Goal: Task Accomplishment & Management: Manage account settings

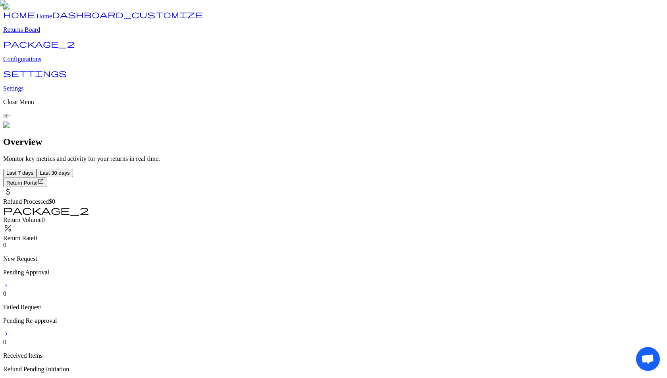
click at [50, 63] on p "Configurations" at bounding box center [333, 59] width 661 height 7
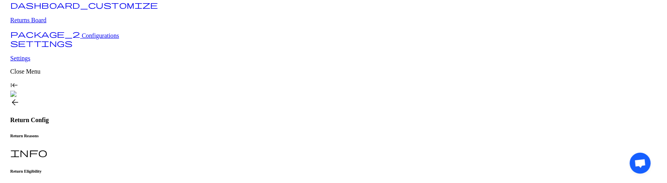
scroll to position [22, 0]
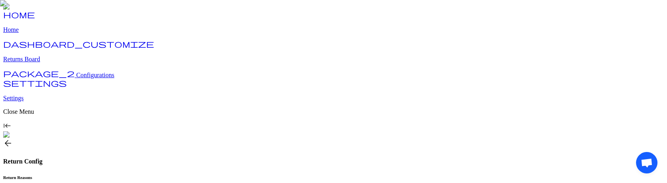
click at [151, 175] on h6 "Return Reasons" at bounding box center [333, 177] width 661 height 5
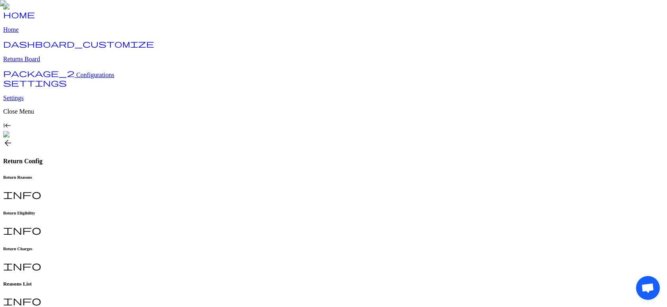
click at [261, 246] on h6 "Return Charges" at bounding box center [333, 248] width 661 height 5
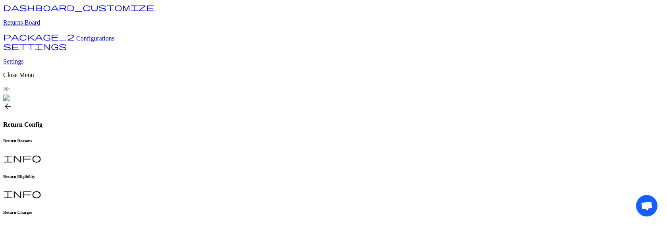
scroll to position [48, 0]
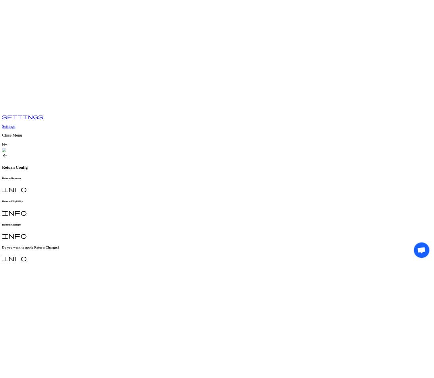
scroll to position [0, 0]
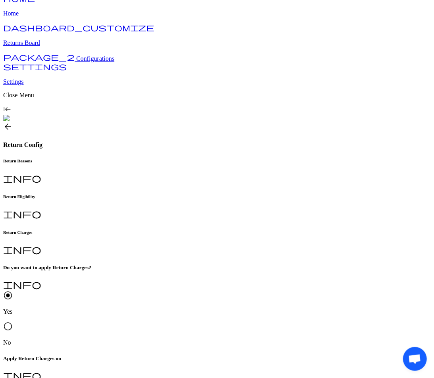
scroll to position [23, 0]
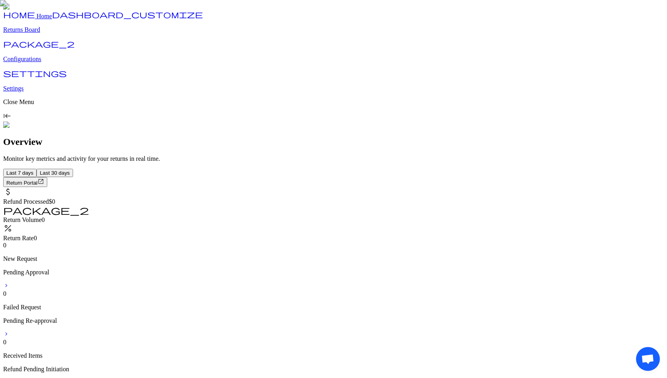
click at [34, 63] on p "Configurations" at bounding box center [333, 59] width 661 height 7
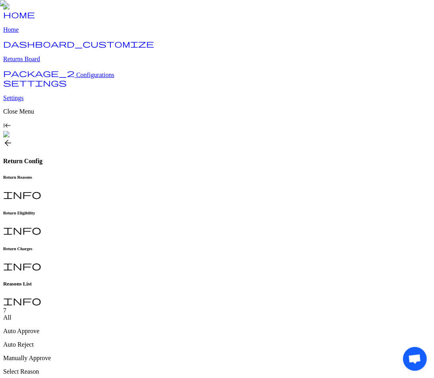
click at [265, 246] on h6 "Return Charges" at bounding box center [217, 248] width 428 height 5
click at [48, 370] on span "Edit Configuration" at bounding box center [27, 373] width 42 height 6
click at [13, 307] on span "radio_button_unchecked" at bounding box center [8, 312] width 10 height 10
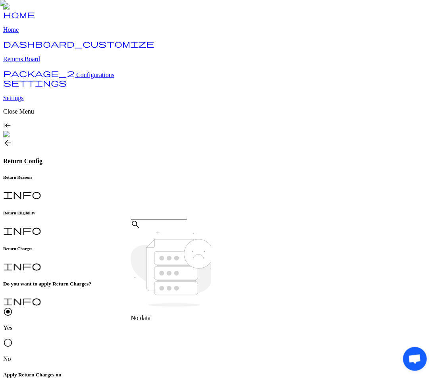
scroll to position [23, 0]
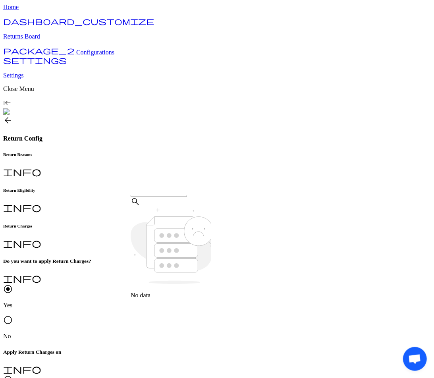
click at [143, 152] on h6 "Return Reasons" at bounding box center [217, 154] width 428 height 5
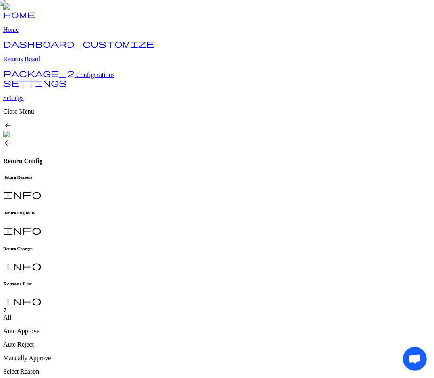
click at [275, 246] on h6 "Return Charges" at bounding box center [217, 248] width 428 height 5
click at [48, 370] on span "Edit Configuration" at bounding box center [27, 373] width 42 height 6
click at [13, 307] on span "radio_button_unchecked" at bounding box center [8, 312] width 10 height 10
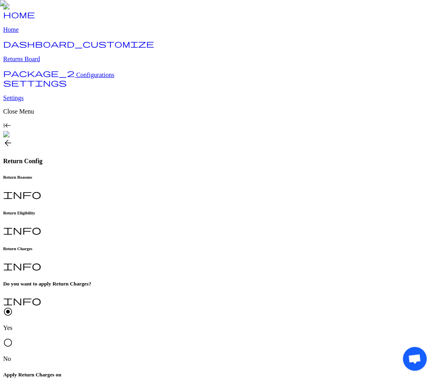
scroll to position [23, 0]
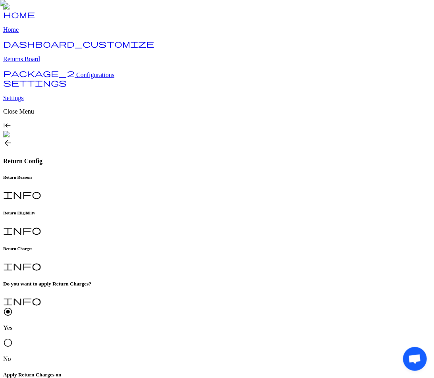
click at [129, 175] on h6 "Return Reasons" at bounding box center [217, 177] width 428 height 5
click at [284, 246] on h6 "Return Charges" at bounding box center [217, 248] width 428 height 5
click at [137, 175] on h6 "Return Reasons" at bounding box center [217, 177] width 428 height 5
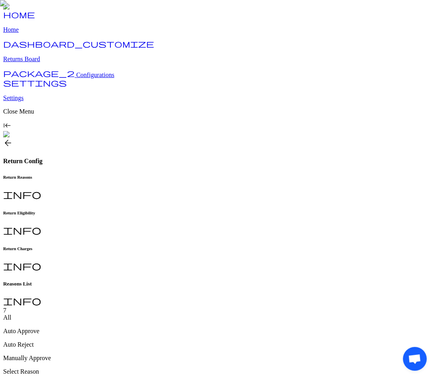
click at [202, 211] on h6 "Return Eligibility" at bounding box center [217, 213] width 428 height 5
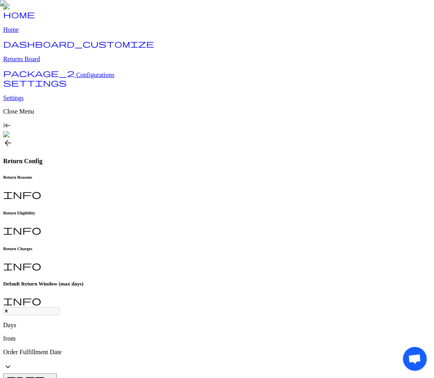
type input "**"
click at [131, 175] on h6 "Return Reasons" at bounding box center [217, 177] width 428 height 5
